Goal: Transaction & Acquisition: Purchase product/service

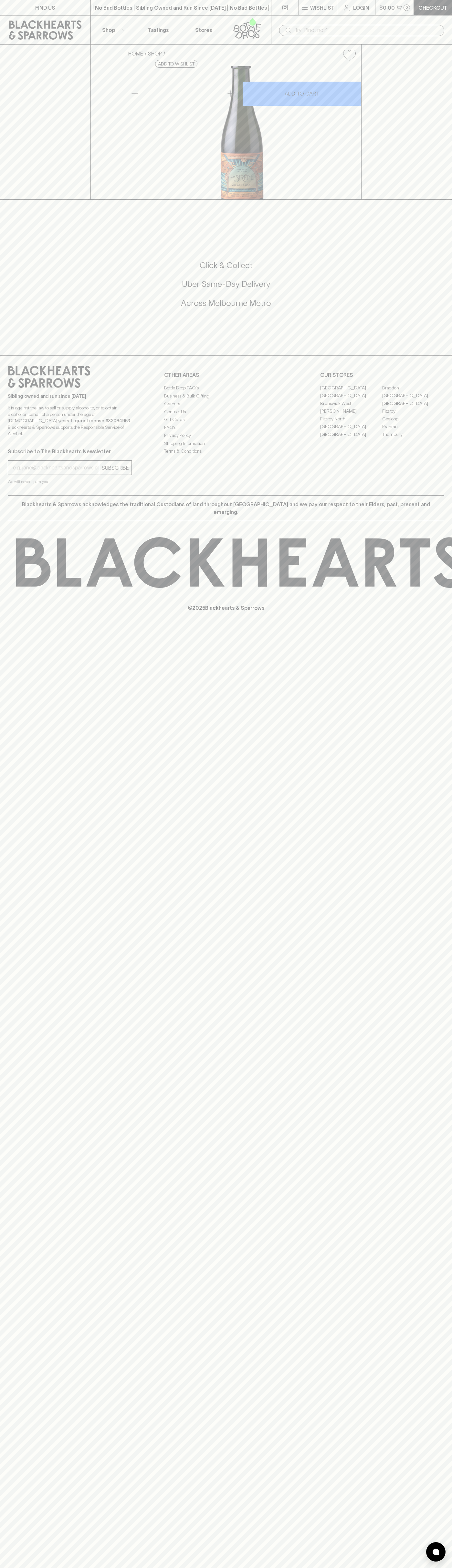
click at [206, 1] on div "| No Bad Bottles | Sibling Owned and Run Since [DATE] | No Bad Bottles | Siblin…" at bounding box center [180, 7] width 181 height 15
click at [429, 903] on div "FIND US | No Bad Bottles | Sibling Owned and Run Since [DATE] | No Bad Bottles …" at bounding box center [226, 784] width 452 height 1568
click at [401, 1567] on html "FIND US | No Bad Bottles | Sibling Owned and Run Since [DATE] | No Bad Bottles …" at bounding box center [226, 784] width 452 height 1568
click at [15, 1561] on div "FIND US | No Bad Bottles | Sibling Owned and Run Since [DATE] | No Bad Bottles …" at bounding box center [226, 784] width 452 height 1568
